Goal: Transaction & Acquisition: Register for event/course

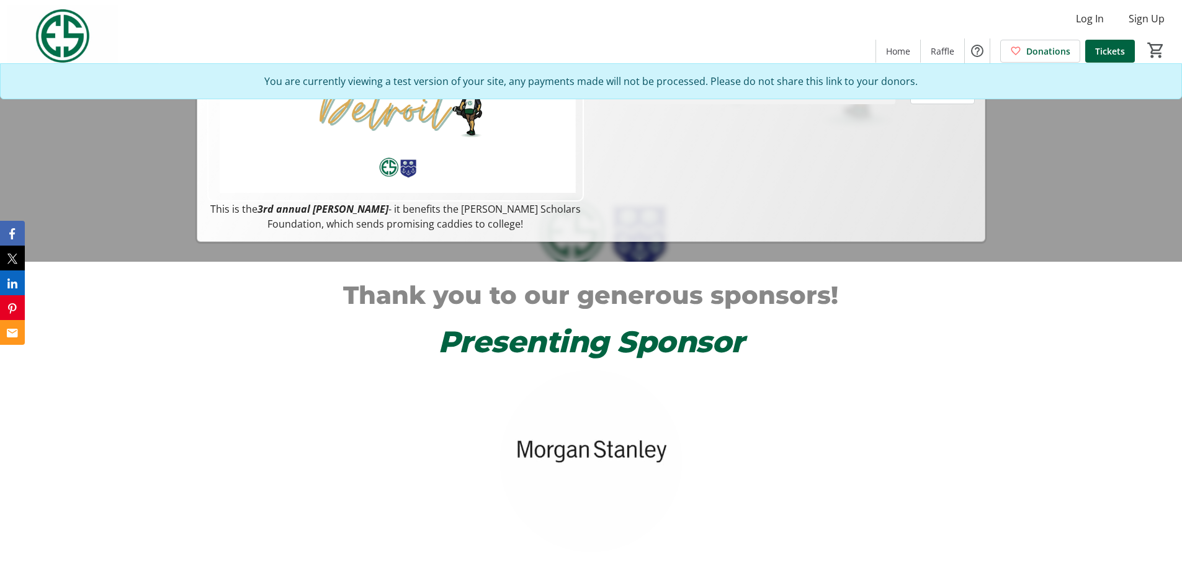
scroll to position [140, 0]
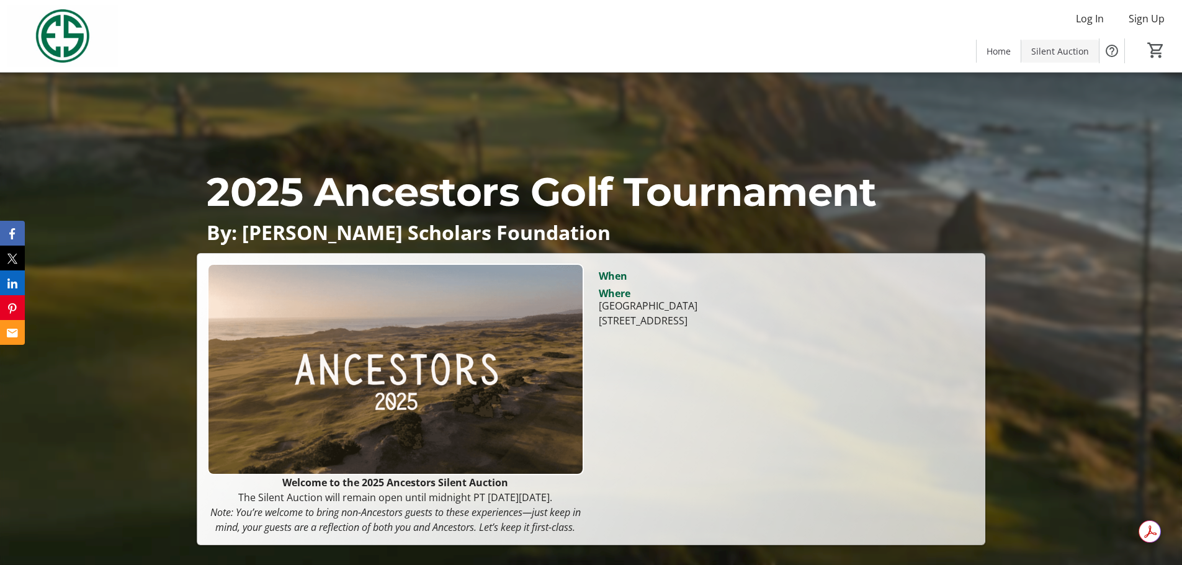
click at [1029, 60] on span at bounding box center [1060, 51] width 78 height 30
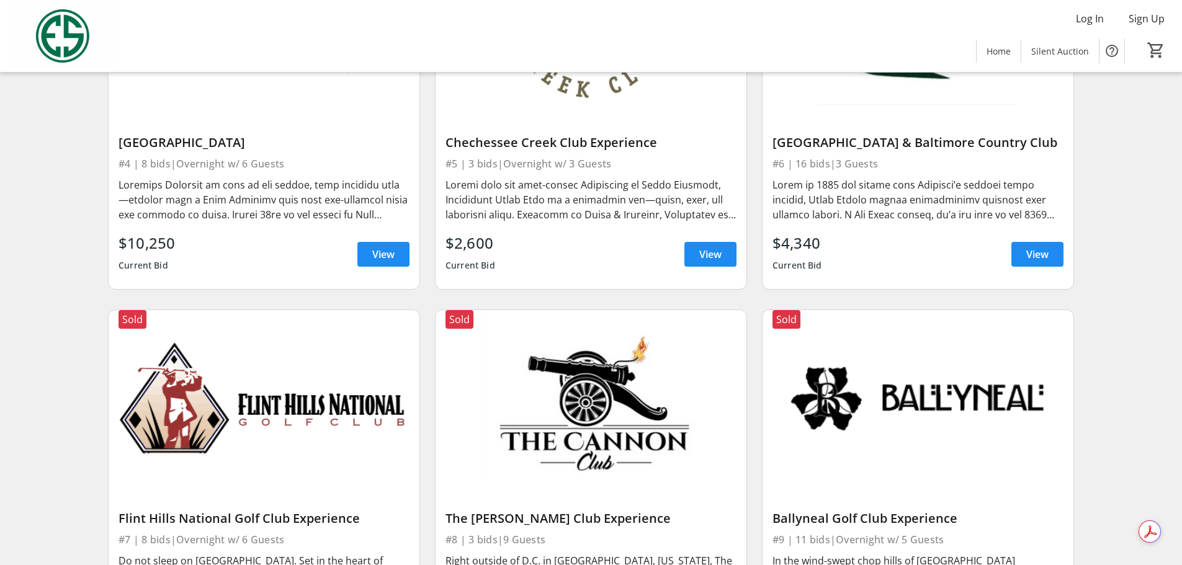
scroll to position [496, 0]
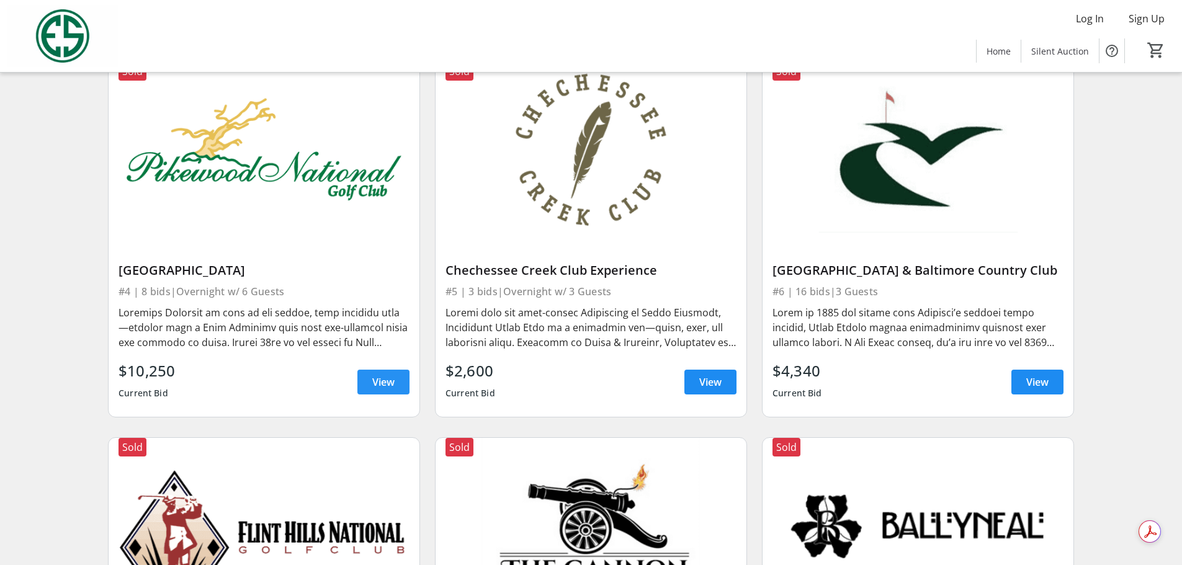
click at [378, 390] on span "View" at bounding box center [383, 382] width 22 height 15
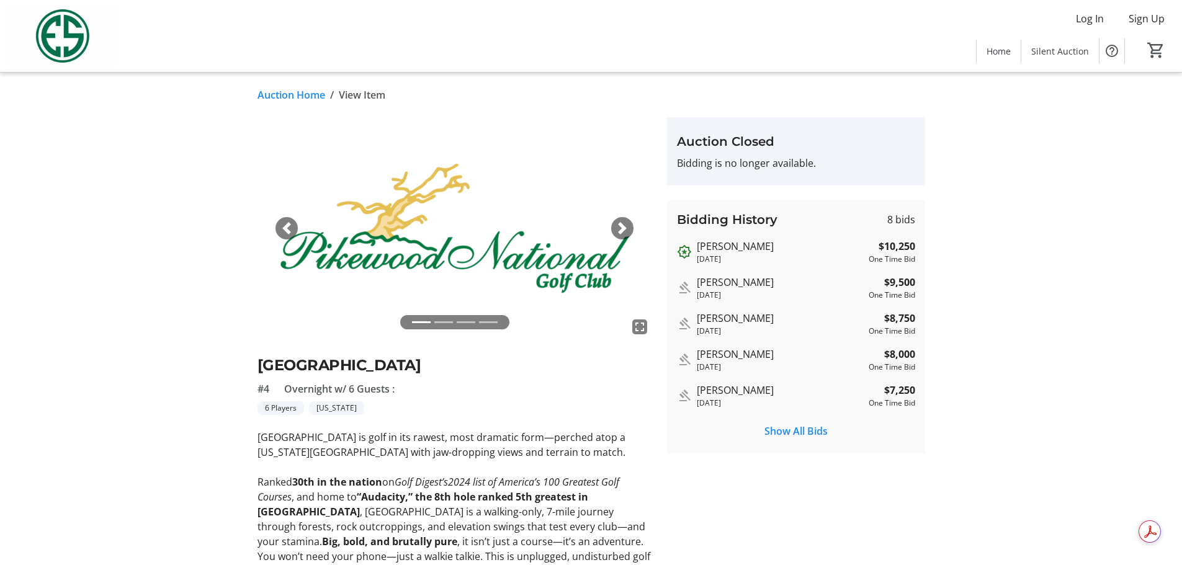
drag, startPoint x: 884, startPoint y: 387, endPoint x: 933, endPoint y: 387, distance: 49.0
click at [933, 387] on div "fullscreen fullscreen fullscreen fullscreen Previous Next Pikewood National Gol…" at bounding box center [591, 472] width 819 height 710
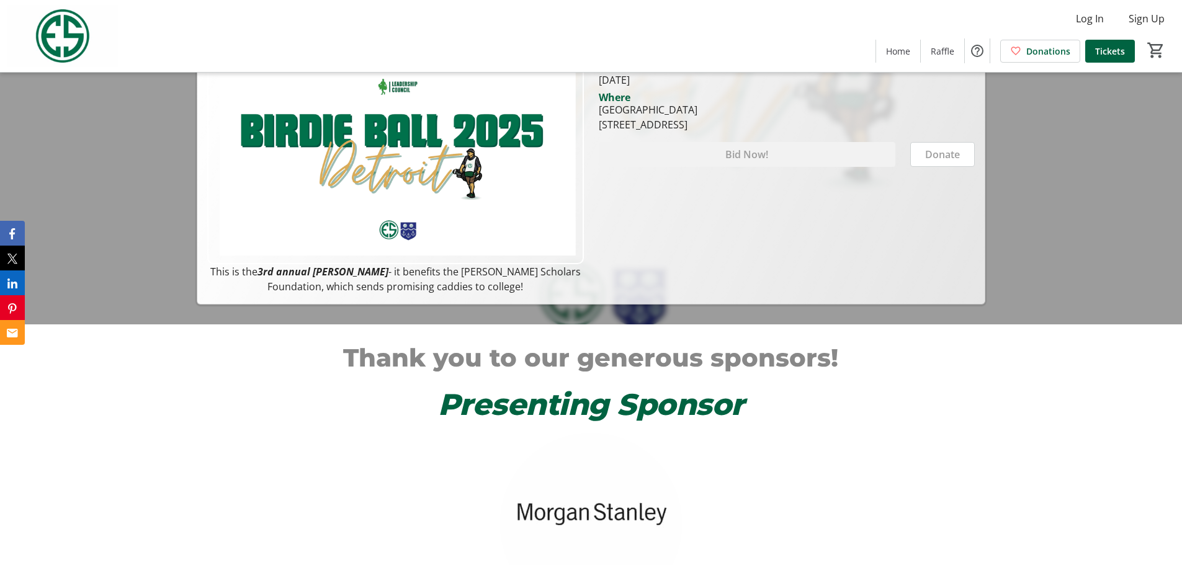
scroll to position [62, 0]
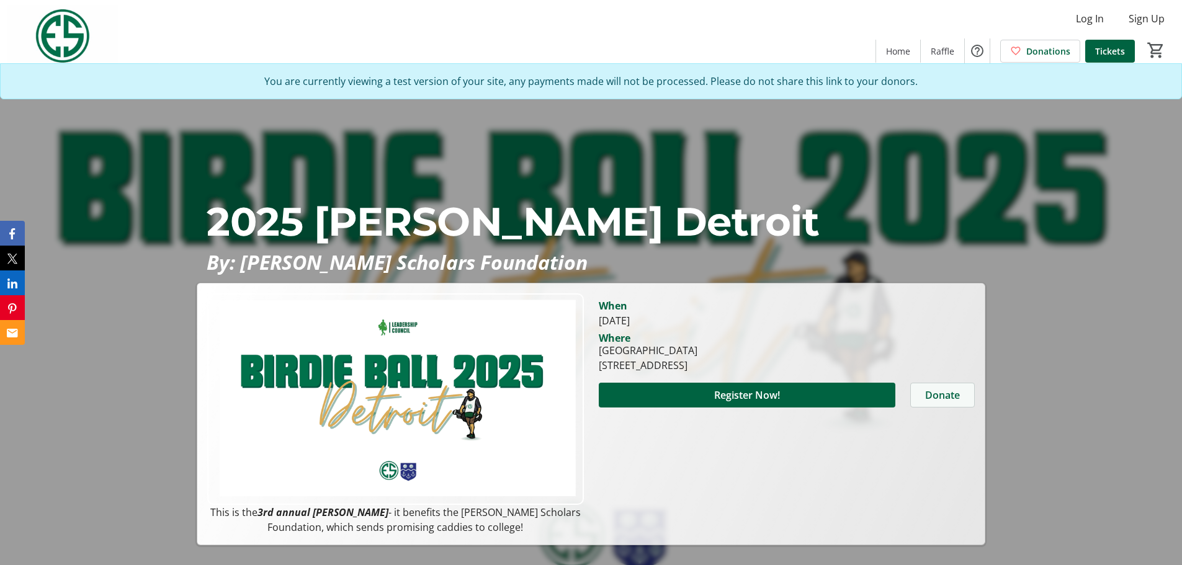
click at [946, 387] on span at bounding box center [942, 395] width 63 height 30
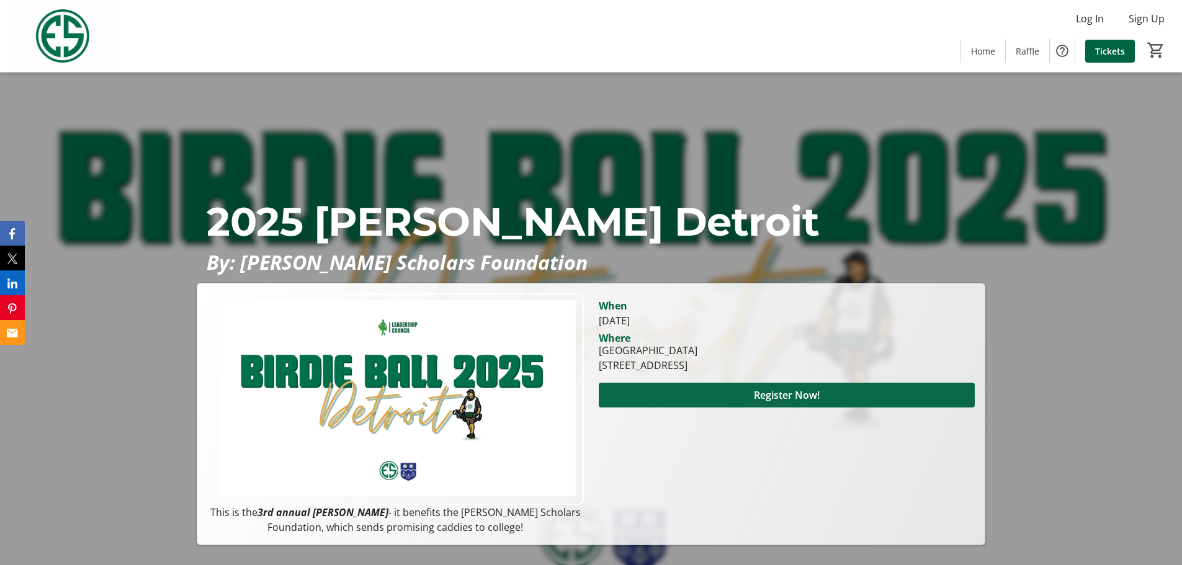
click at [897, 402] on span at bounding box center [787, 395] width 376 height 30
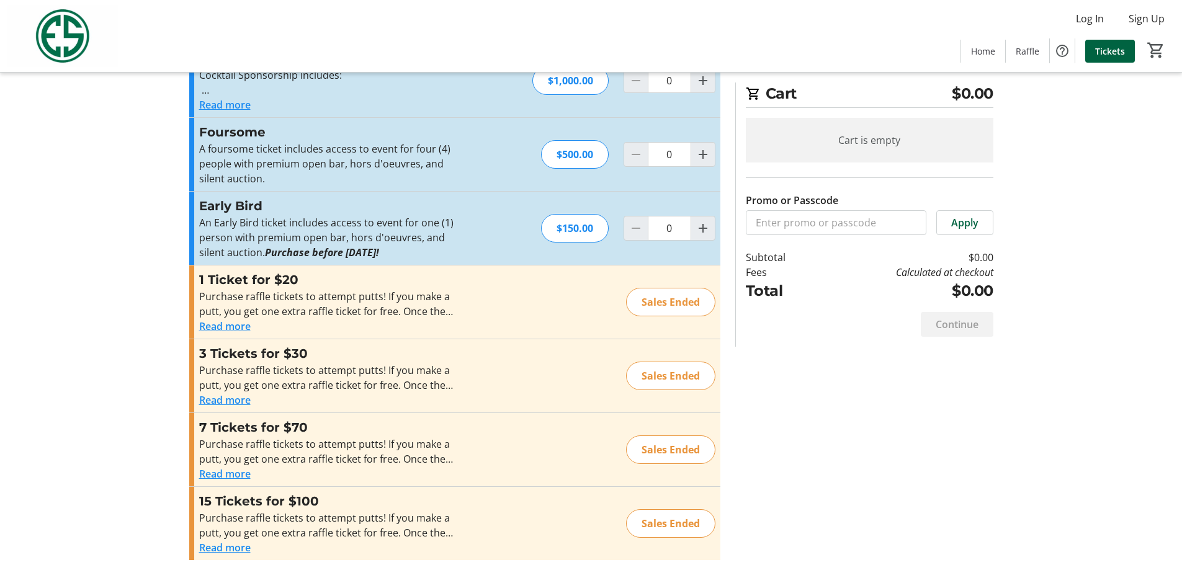
scroll to position [290, 0]
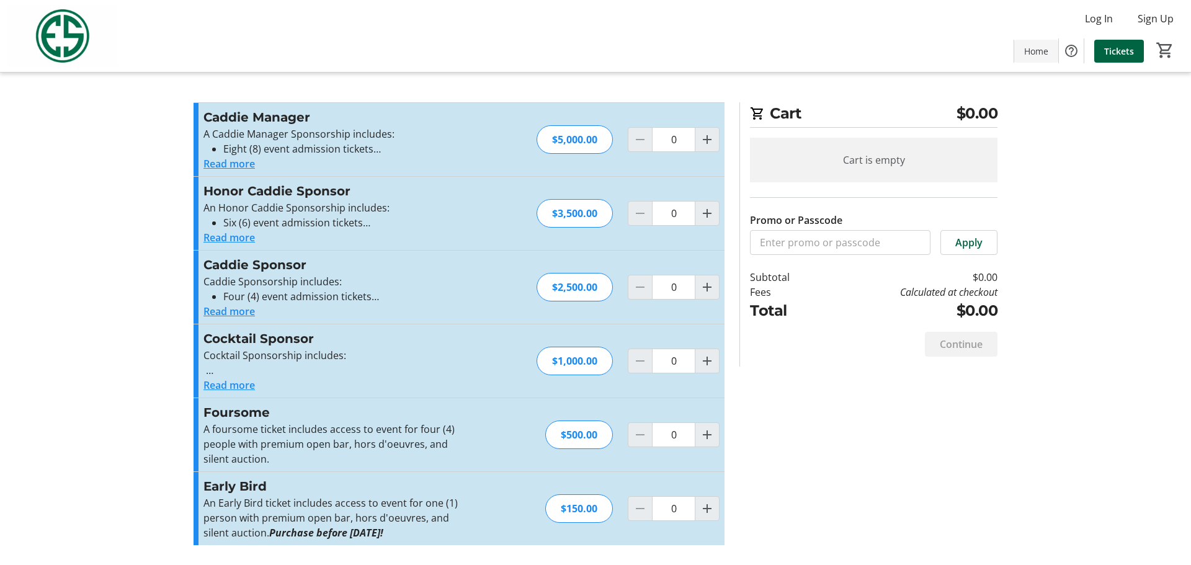
click at [1035, 43] on span at bounding box center [1037, 51] width 44 height 30
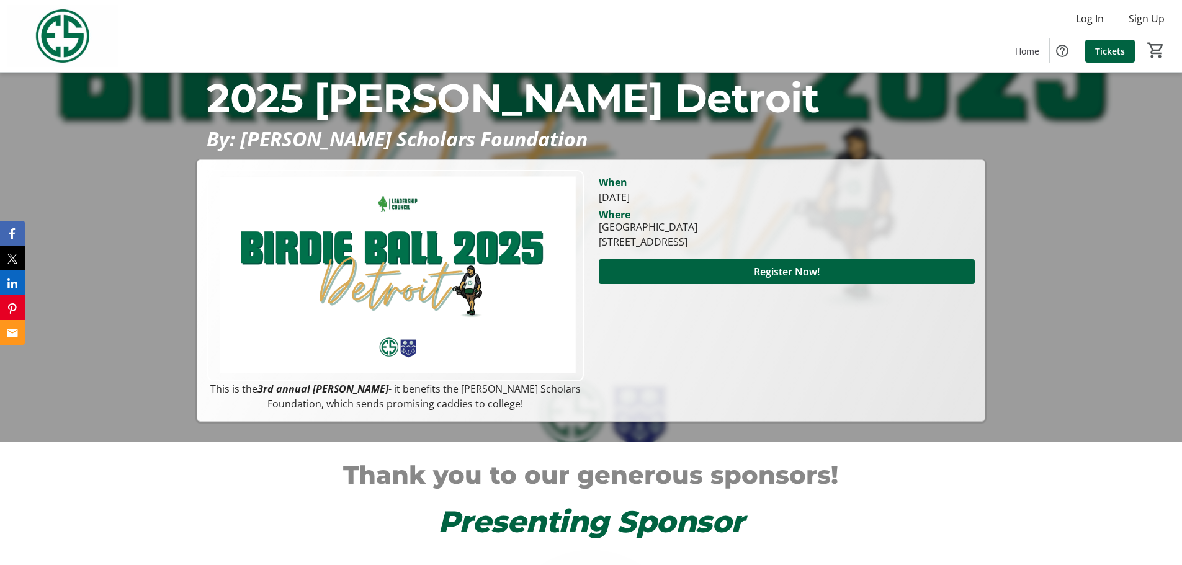
scroll to position [124, 0]
click at [1124, 45] on span "Tickets" at bounding box center [1110, 51] width 30 height 13
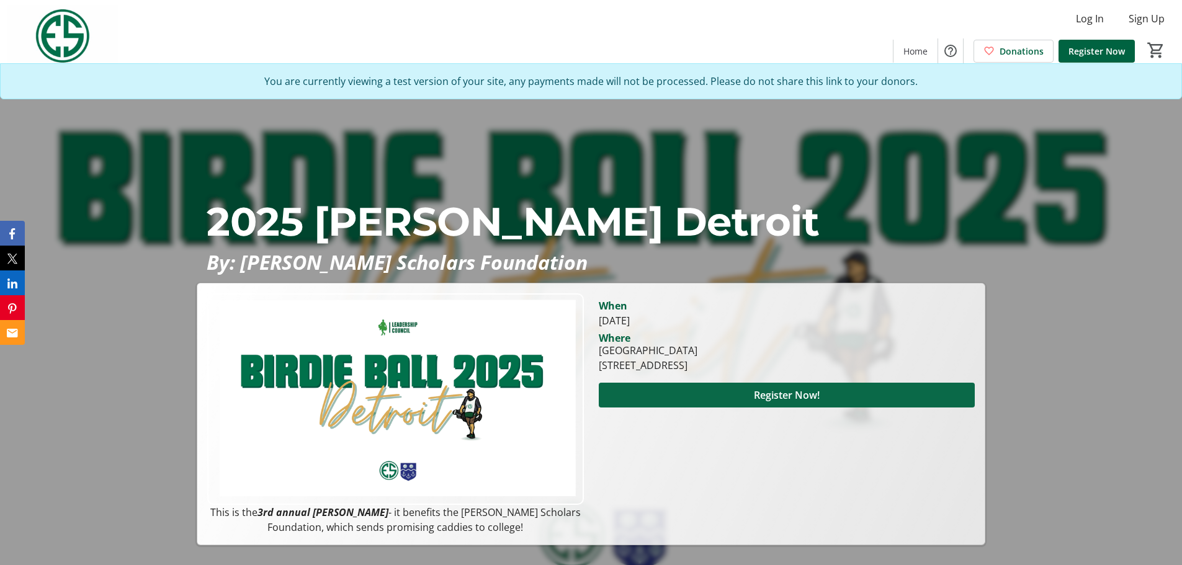
click at [771, 400] on span "Register Now!" at bounding box center [787, 395] width 66 height 15
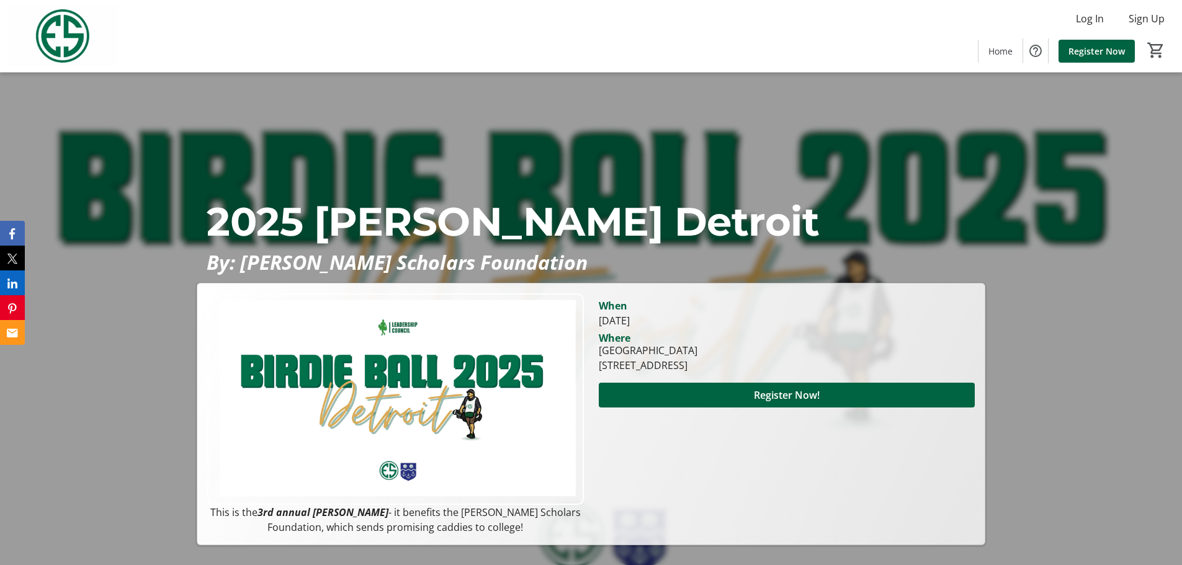
click at [440, 65] on div "Log In Sign Up Home Register Now 0" at bounding box center [591, 36] width 1182 height 72
